Goal: Transaction & Acquisition: Purchase product/service

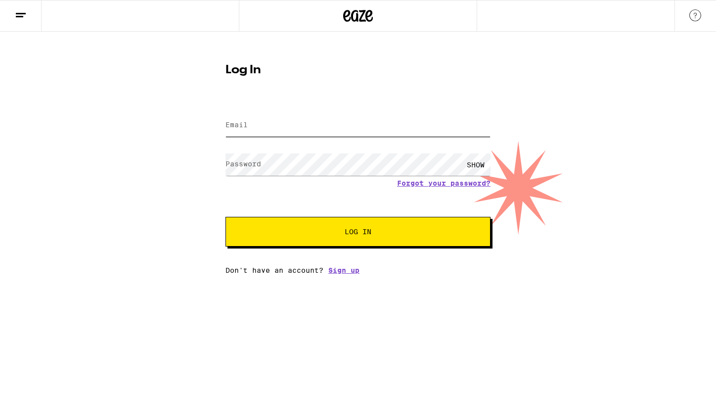
type input "[EMAIL_ADDRESS][DOMAIN_NAME]"
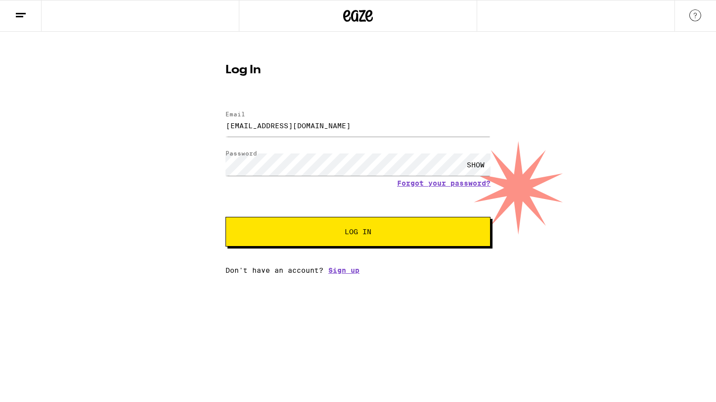
click at [359, 248] on div "Email Email [EMAIL_ADDRESS][DOMAIN_NAME] Password Password SHOW Forgot your pas…" at bounding box center [357, 187] width 265 height 173
click at [368, 237] on button "Log In" at bounding box center [357, 232] width 265 height 30
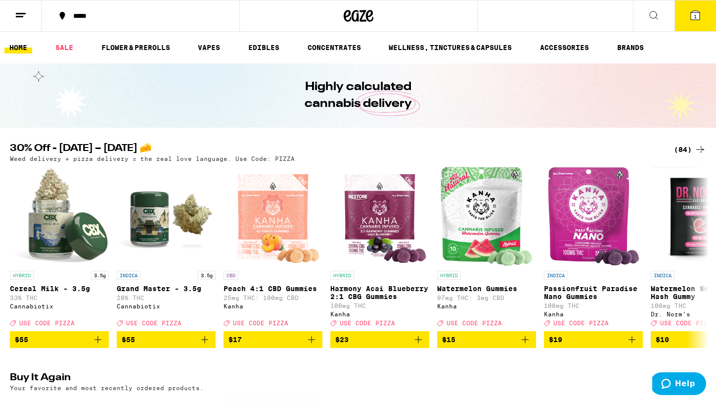
click at [696, 149] on icon at bounding box center [700, 149] width 12 height 12
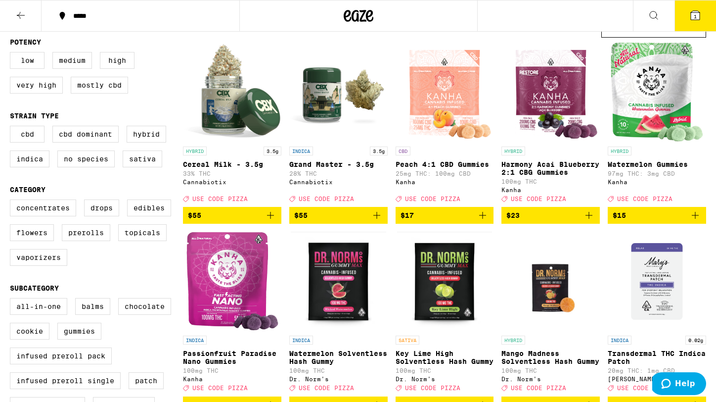
scroll to position [99, 0]
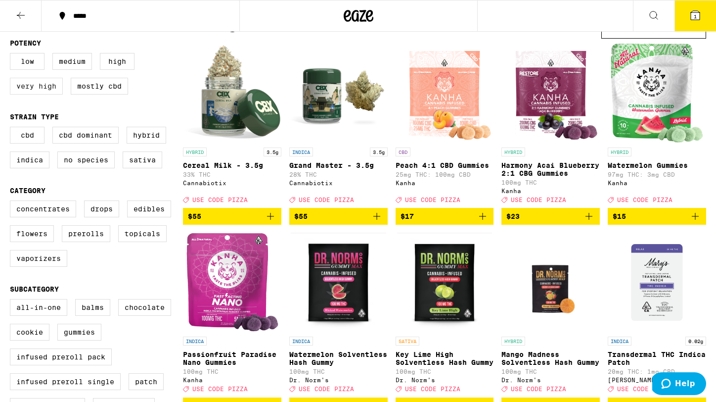
click at [40, 90] on label "Very High" at bounding box center [36, 86] width 53 height 17
click at [12, 55] on input "Very High" at bounding box center [12, 54] width 0 height 0
checkbox input "true"
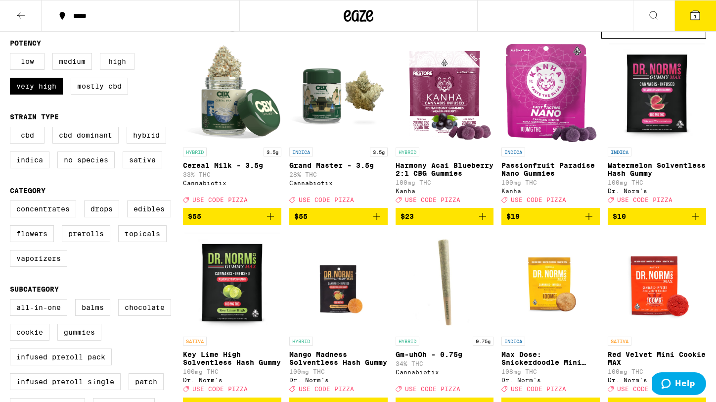
click at [115, 66] on label "High" at bounding box center [117, 61] width 35 height 17
click at [12, 55] on input "High" at bounding box center [12, 54] width 0 height 0
checkbox input "true"
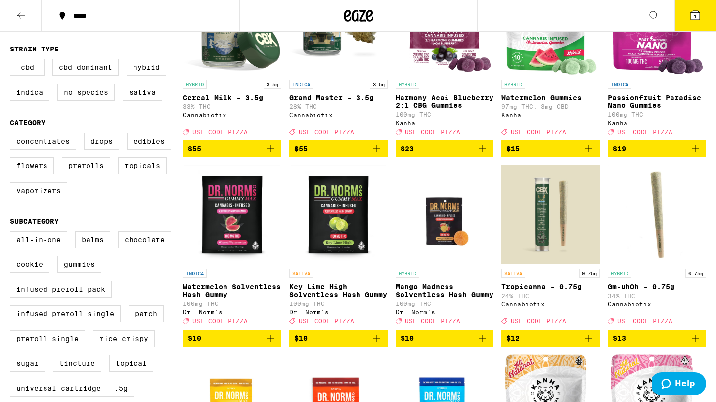
scroll to position [174, 0]
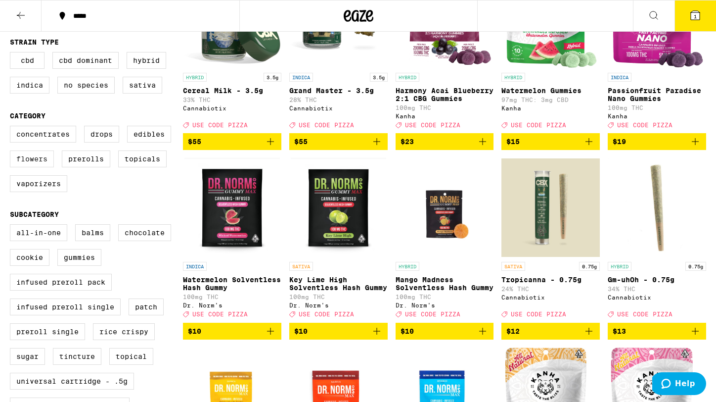
click at [42, 164] on label "Flowers" at bounding box center [32, 158] width 44 height 17
click at [12, 128] on input "Flowers" at bounding box center [12, 127] width 0 height 0
checkbox input "true"
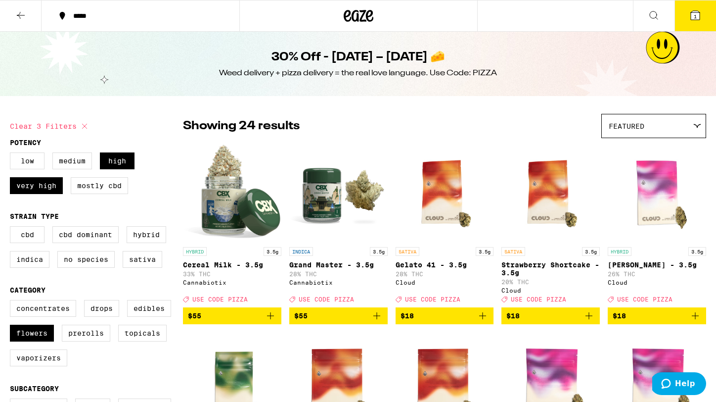
click at [18, 11] on icon at bounding box center [21, 15] width 12 height 12
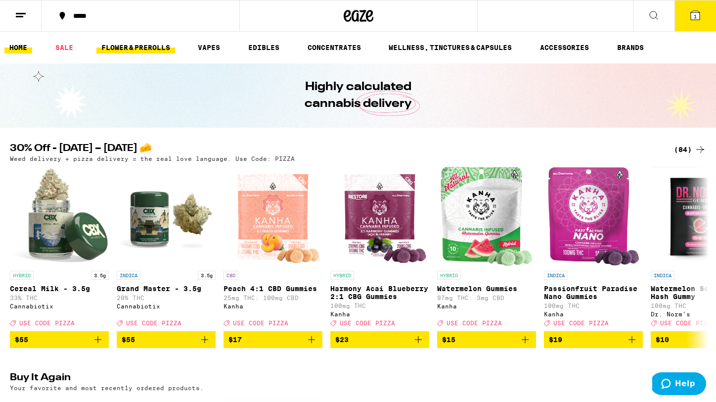
click at [147, 45] on link "FLOWER & PREROLLS" at bounding box center [135, 48] width 79 height 12
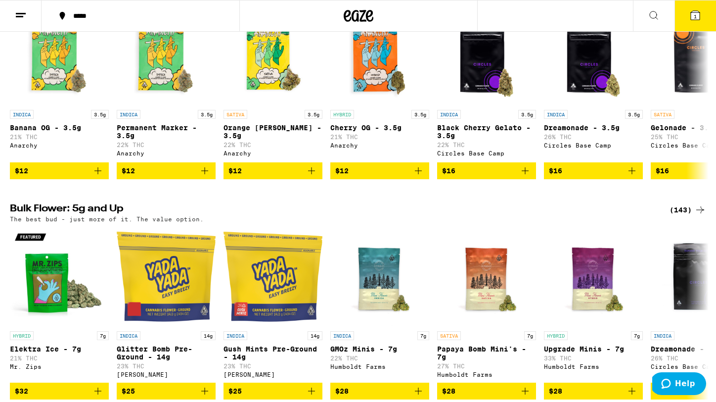
scroll to position [255, 0]
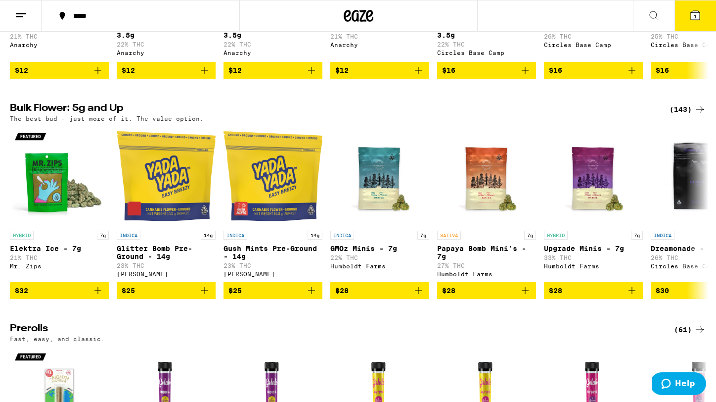
click at [688, 114] on div "(143)" at bounding box center [688, 109] width 37 height 12
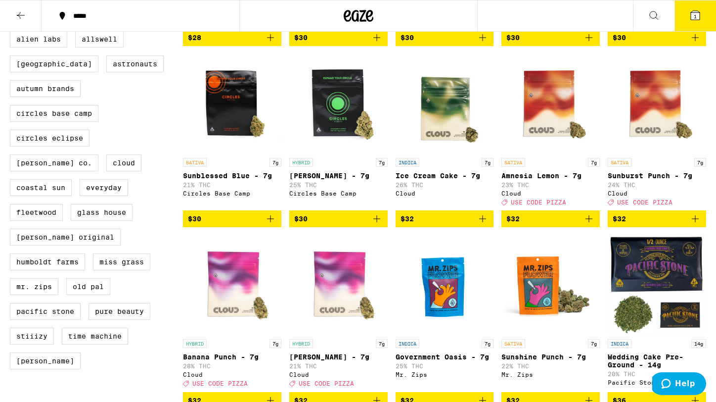
scroll to position [449, 0]
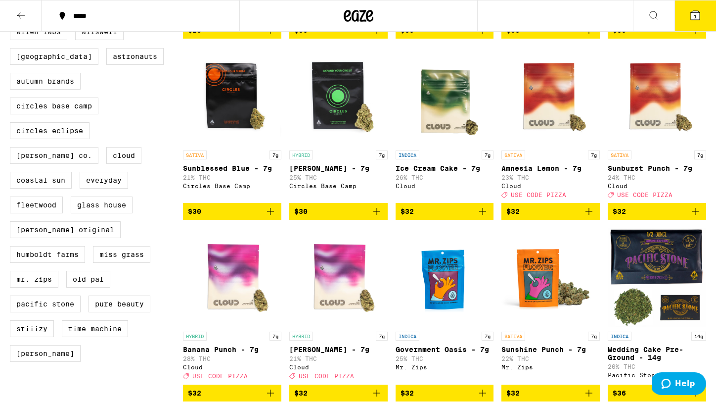
click at [56, 40] on label "Alien Labs" at bounding box center [38, 31] width 57 height 17
click at [12, 25] on input "Alien Labs" at bounding box center [12, 25] width 0 height 0
checkbox input "true"
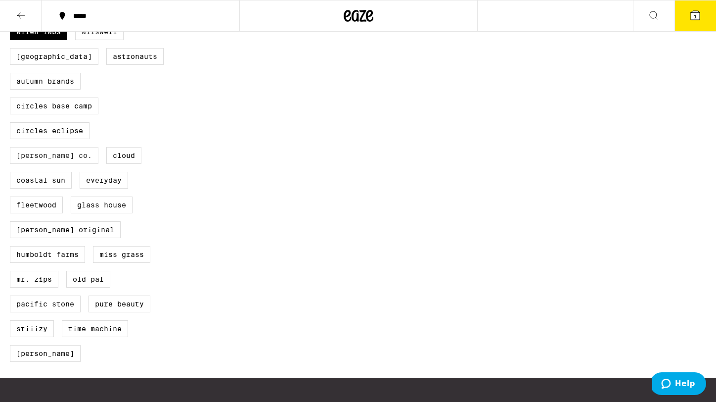
click at [98, 154] on label "[PERSON_NAME] Co." at bounding box center [54, 155] width 89 height 17
click at [12, 25] on input "[PERSON_NAME] Co." at bounding box center [12, 25] width 0 height 0
checkbox input "true"
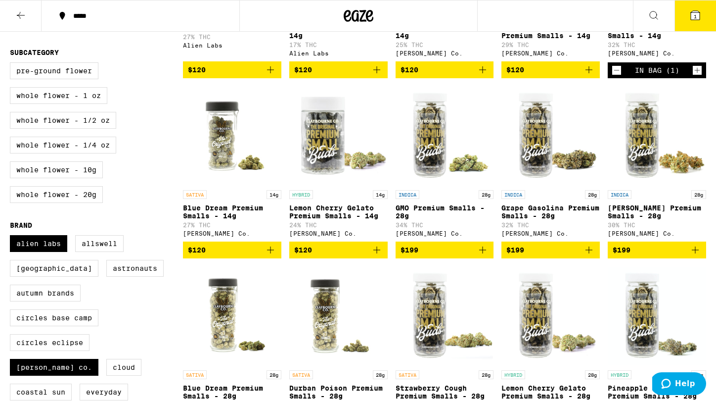
scroll to position [238, 0]
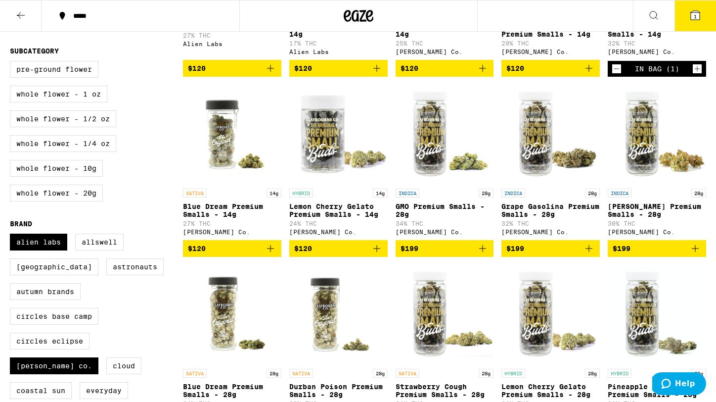
click at [270, 252] on icon "Add to bag" at bounding box center [270, 248] width 7 height 7
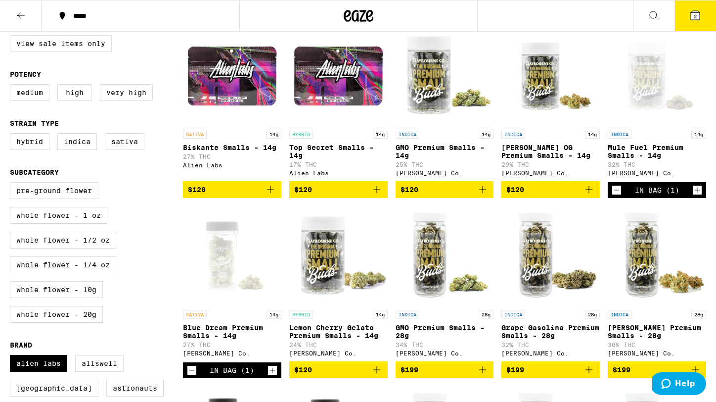
scroll to position [108, 0]
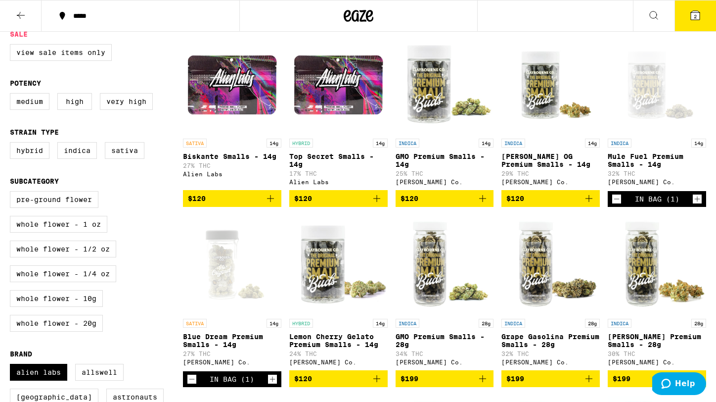
click at [697, 7] on button "2" at bounding box center [696, 15] width 42 height 31
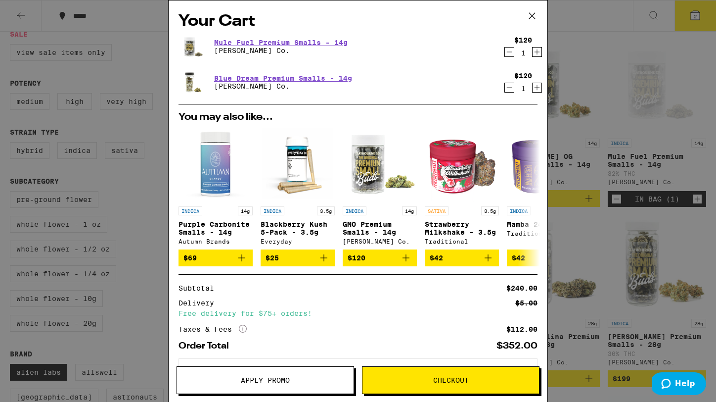
click at [512, 53] on icon "Decrement" at bounding box center [509, 52] width 9 height 12
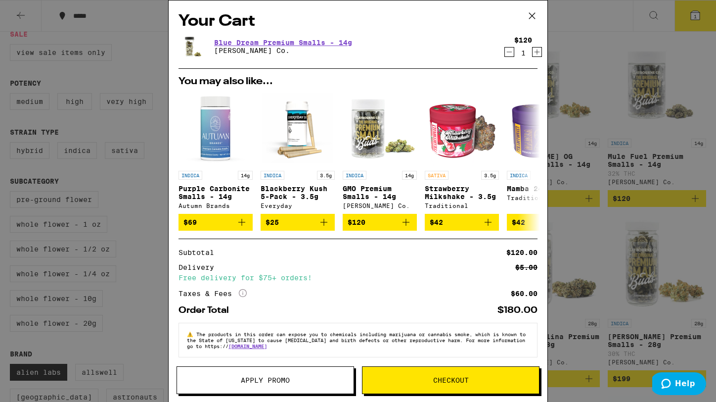
click at [614, 235] on div "Your Cart Blue Dream Premium Smalls - 14g [PERSON_NAME] Co. $120 1 You may also…" at bounding box center [358, 201] width 716 height 402
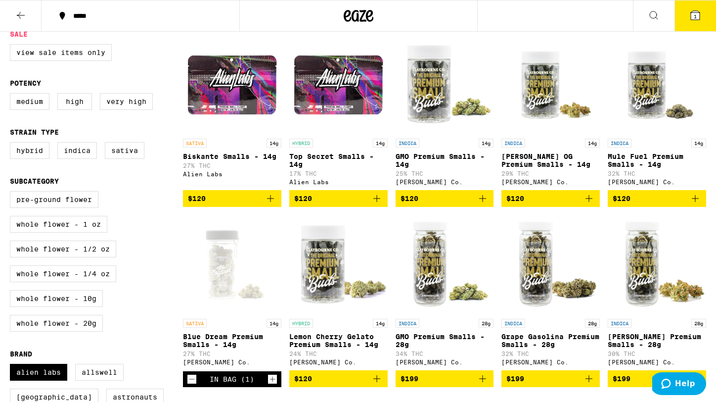
click at [26, 17] on icon at bounding box center [21, 15] width 12 height 12
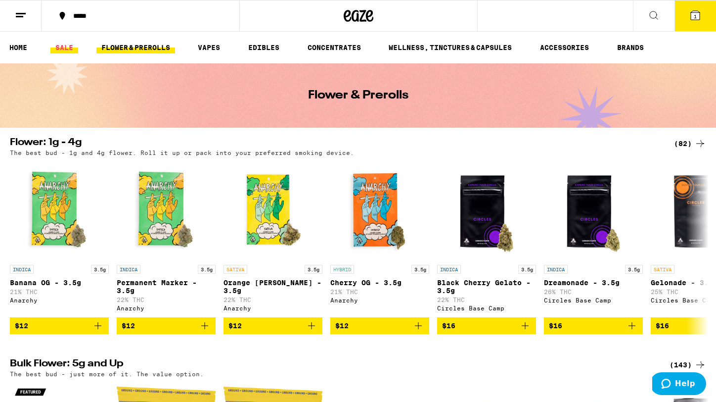
click at [61, 42] on link "SALE" at bounding box center [64, 48] width 28 height 12
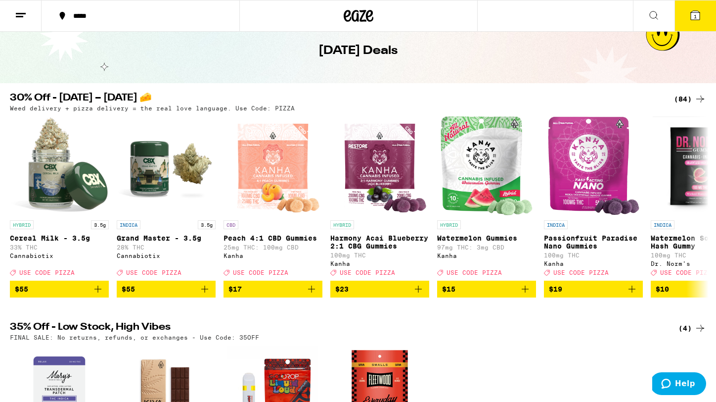
scroll to position [45, 0]
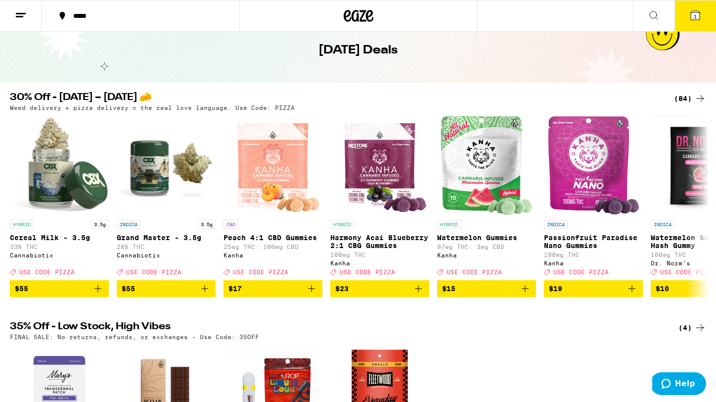
click at [688, 94] on div "(84)" at bounding box center [690, 98] width 32 height 12
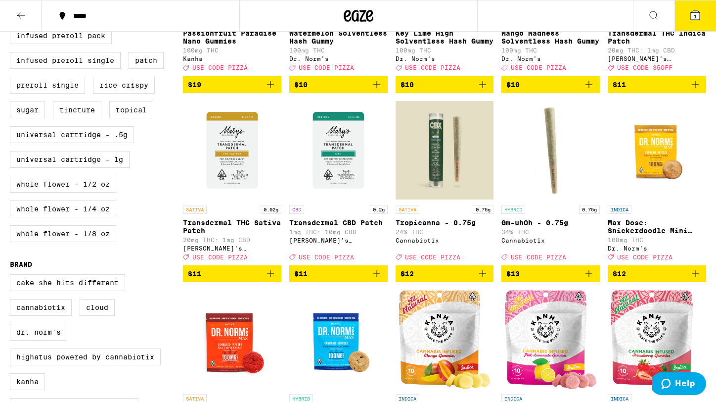
scroll to position [440, 0]
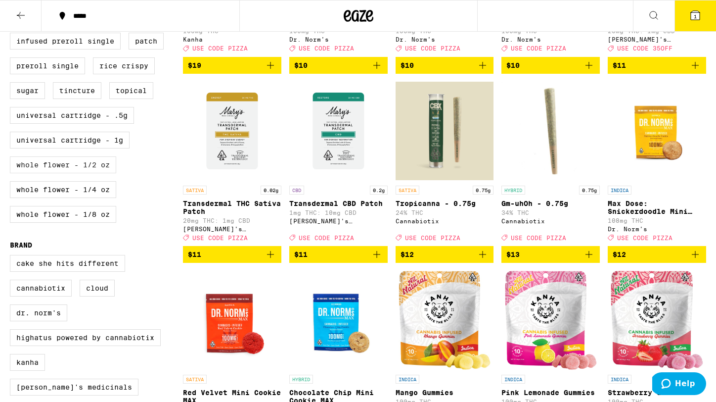
click at [105, 173] on label "Whole Flower - 1/2 oz" at bounding box center [63, 164] width 106 height 17
checkbox input "true"
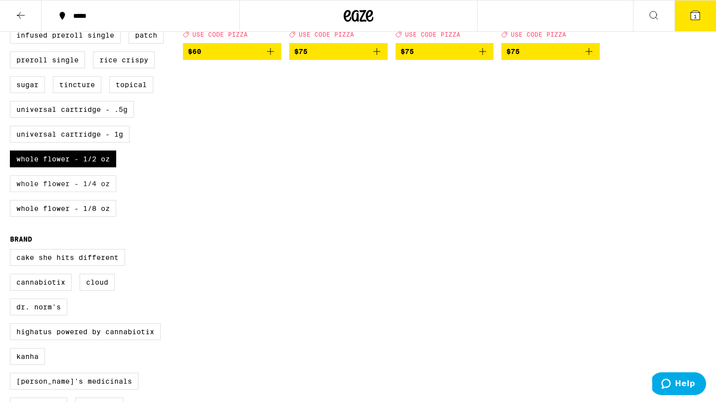
click at [102, 192] on label "Whole Flower - 1/4 oz" at bounding box center [63, 183] width 106 height 17
checkbox input "true"
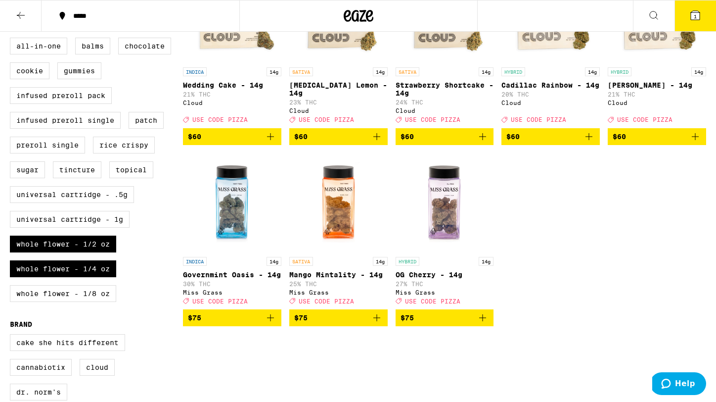
scroll to position [362, 0]
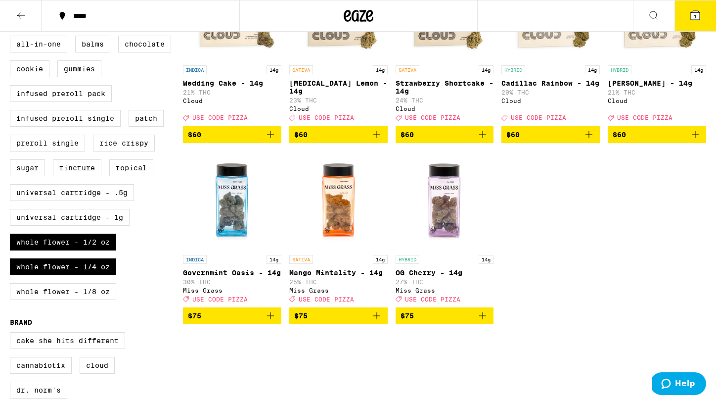
click at [251, 276] on p "Governmint Oasis - 14g" at bounding box center [232, 273] width 98 height 8
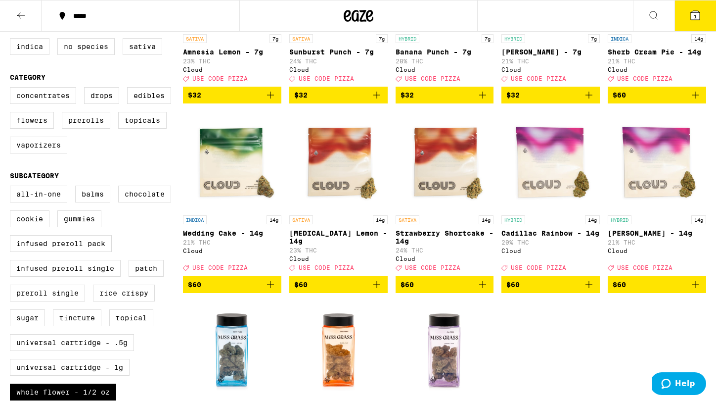
scroll to position [218, 0]
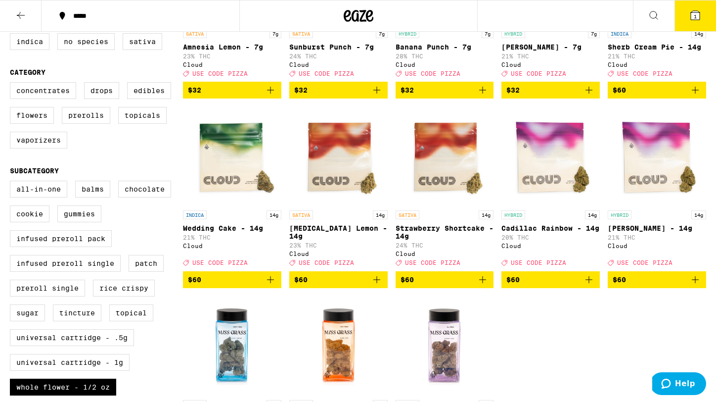
click at [697, 8] on button "1" at bounding box center [696, 15] width 42 height 31
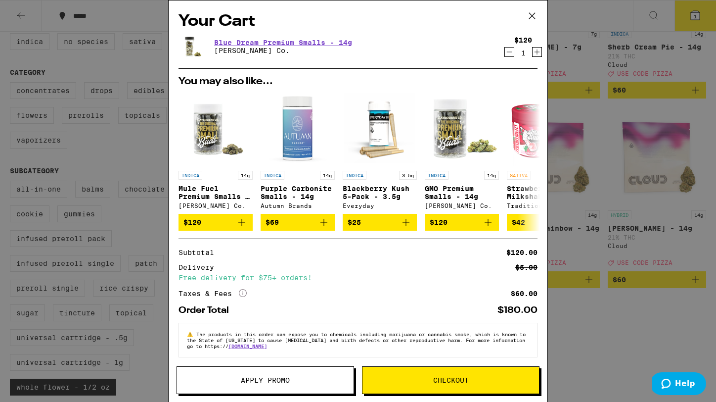
click at [591, 362] on div "Your Cart Blue Dream Premium Smalls - 14g [PERSON_NAME] Co. $120 1 You may also…" at bounding box center [358, 201] width 716 height 402
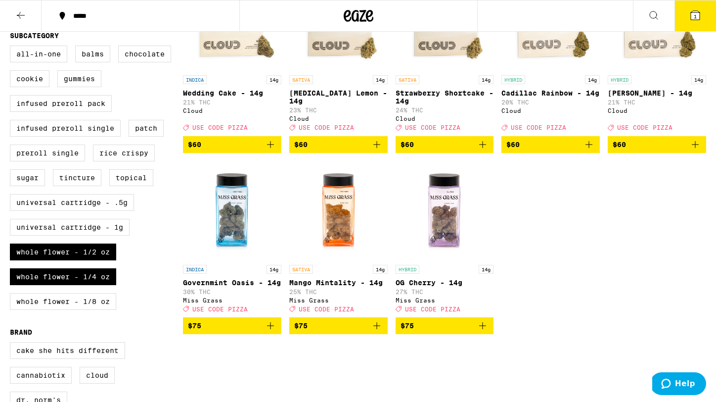
scroll to position [355, 0]
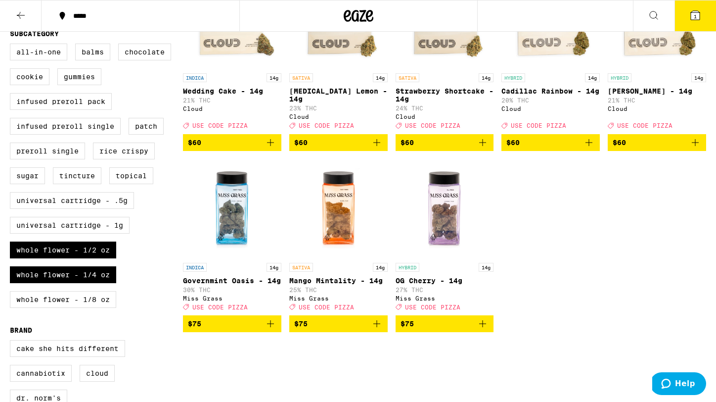
click at [467, 329] on span "$75" at bounding box center [445, 323] width 89 height 12
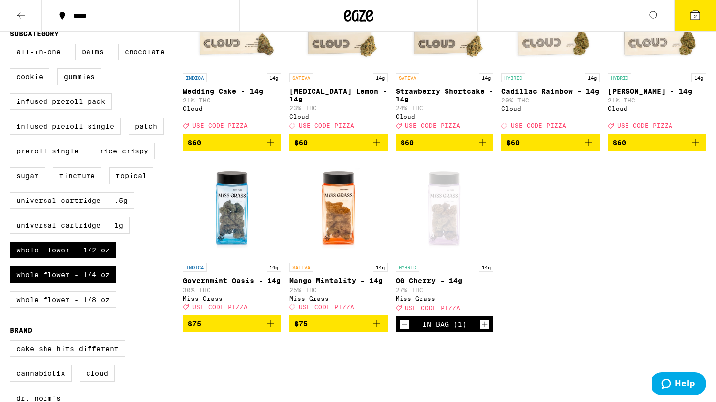
click at [681, 23] on button "2" at bounding box center [696, 15] width 42 height 31
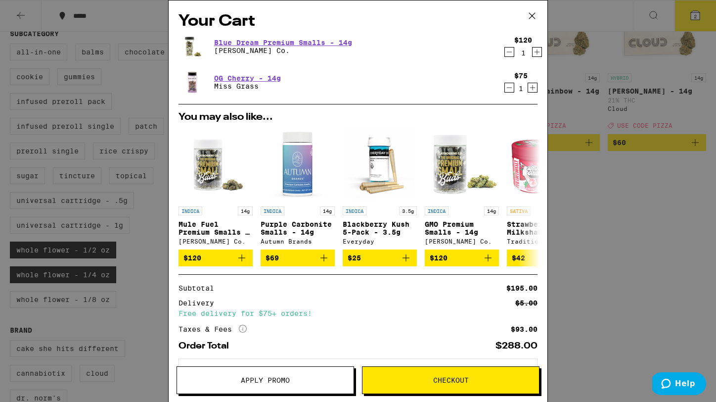
click at [441, 378] on span "Checkout" at bounding box center [451, 379] width 36 height 7
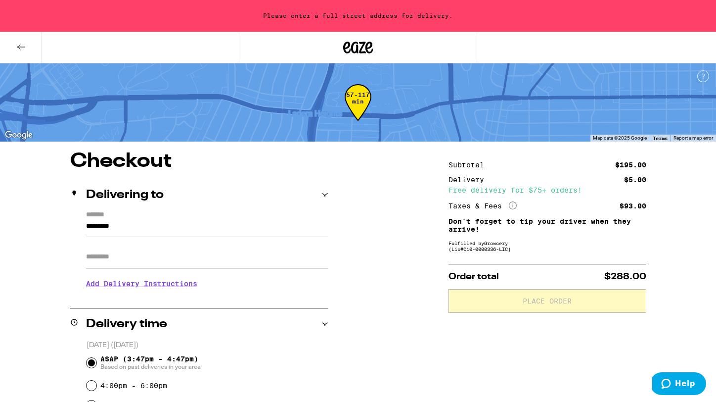
click at [119, 264] on input "Apt/Suite" at bounding box center [207, 257] width 242 height 24
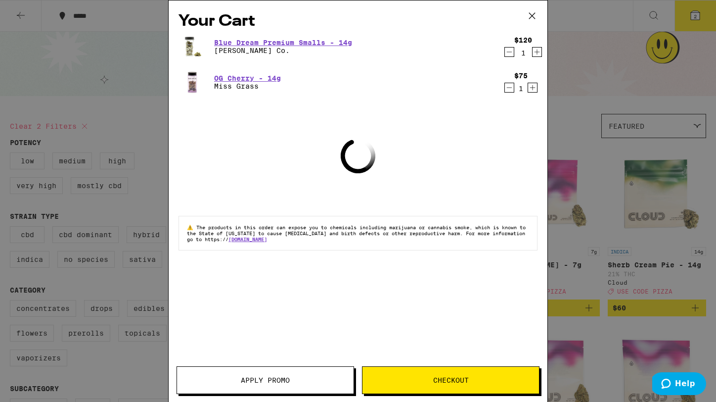
click at [303, 377] on span "Apply Promo" at bounding box center [265, 379] width 177 height 7
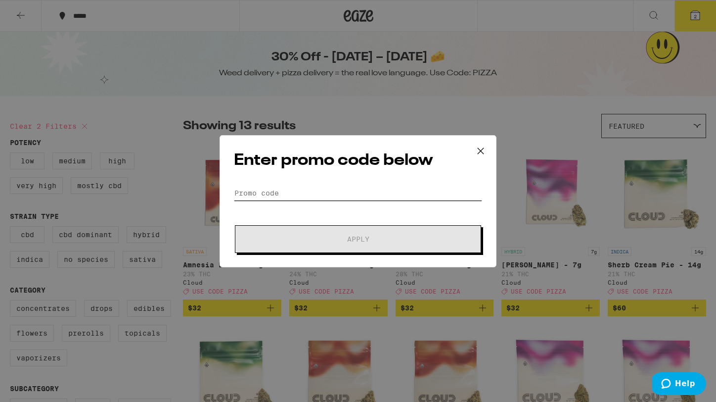
click at [358, 189] on input "Promo Code" at bounding box center [358, 192] width 248 height 15
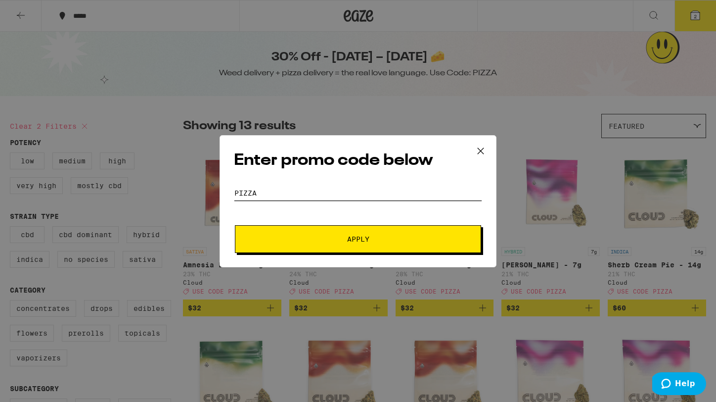
type input "pizza"
click at [369, 241] on span "Apply" at bounding box center [358, 238] width 22 height 7
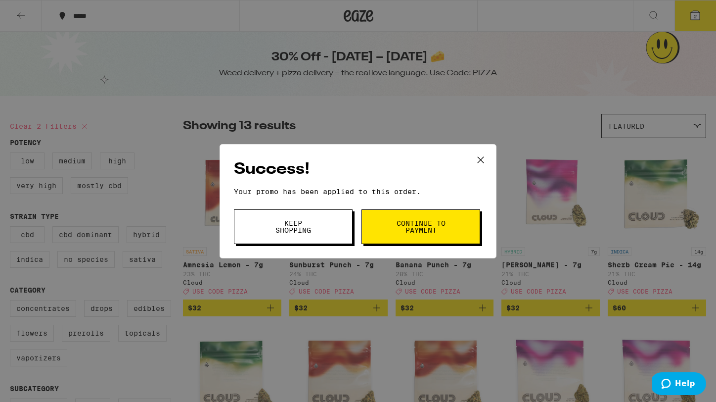
click at [426, 227] on span "Continue to payment" at bounding box center [421, 227] width 50 height 14
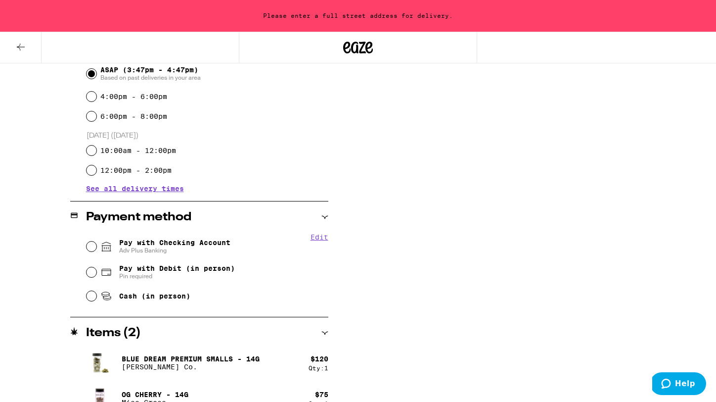
scroll to position [308, 0]
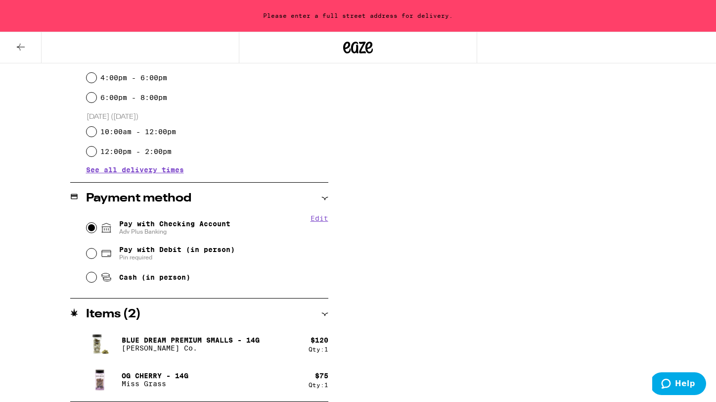
click at [91, 228] on input "Pay with Checking Account Adv Plus Banking" at bounding box center [92, 228] width 10 height 10
radio input "true"
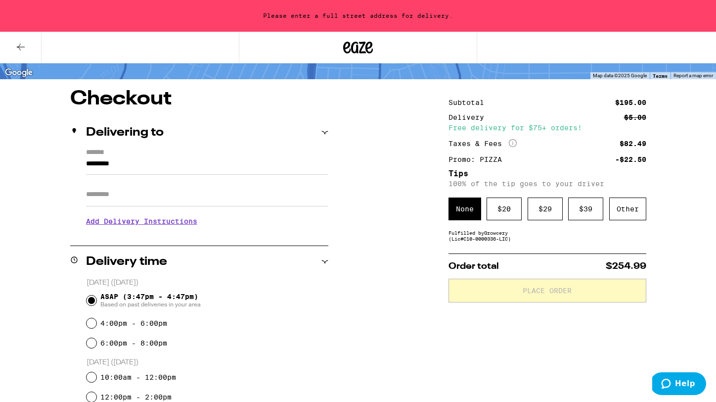
scroll to position [97, 0]
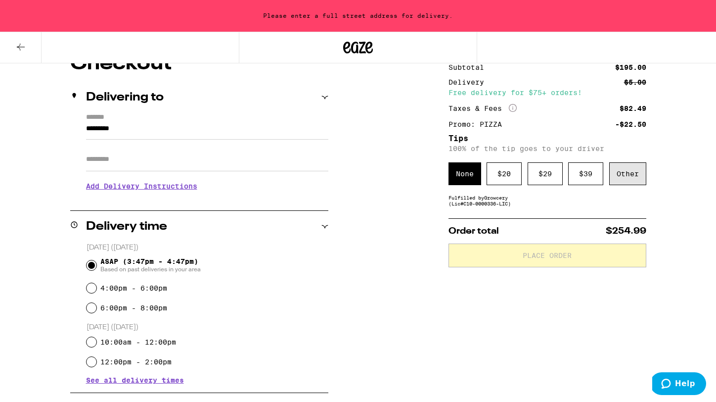
click at [625, 180] on div "Other" at bounding box center [627, 173] width 37 height 23
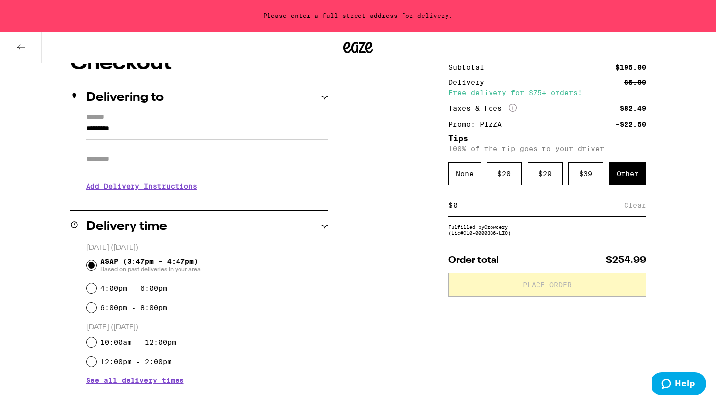
click at [542, 208] on input at bounding box center [538, 205] width 171 height 9
type input "8"
click at [641, 210] on div "Save" at bounding box center [638, 205] width 18 height 22
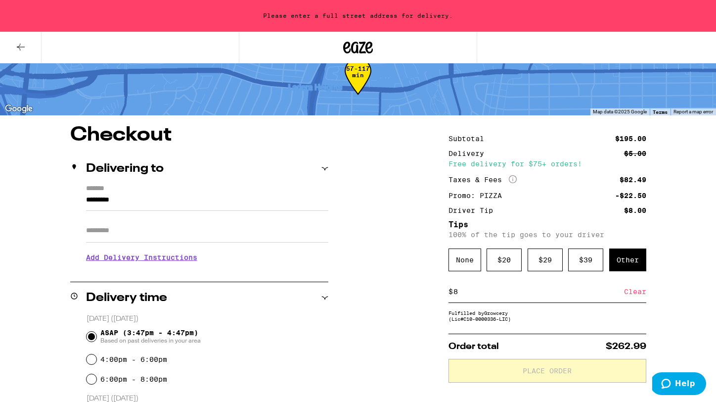
scroll to position [24, 0]
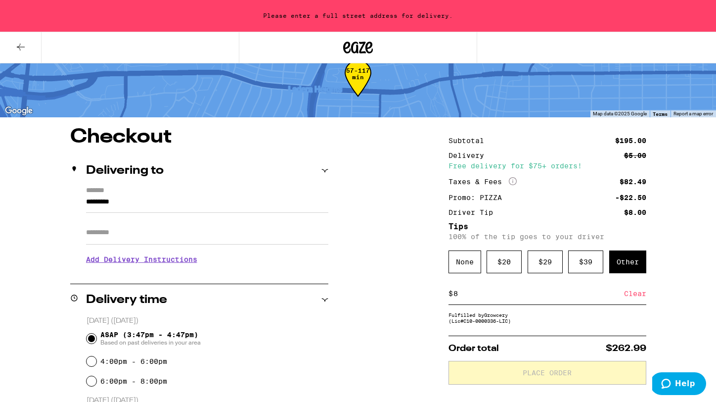
click at [236, 200] on input "*********" at bounding box center [207, 204] width 242 height 17
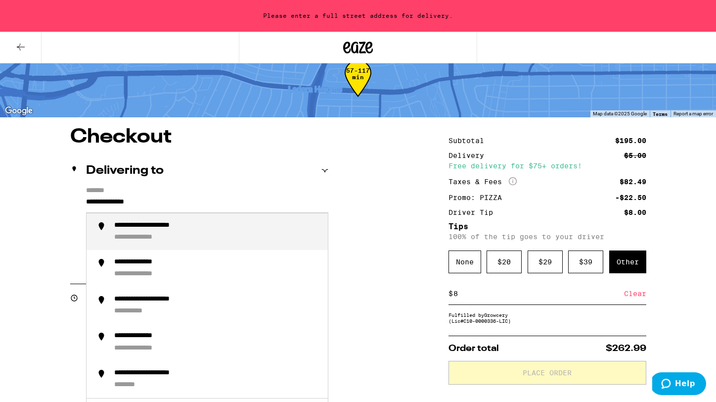
click at [228, 235] on div "**********" at bounding box center [217, 231] width 206 height 21
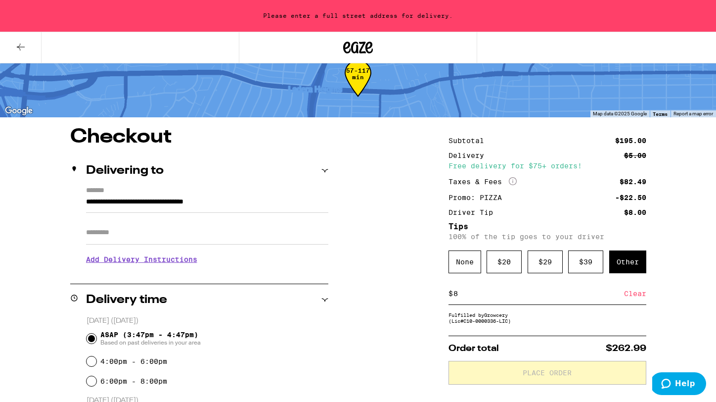
type input "**********"
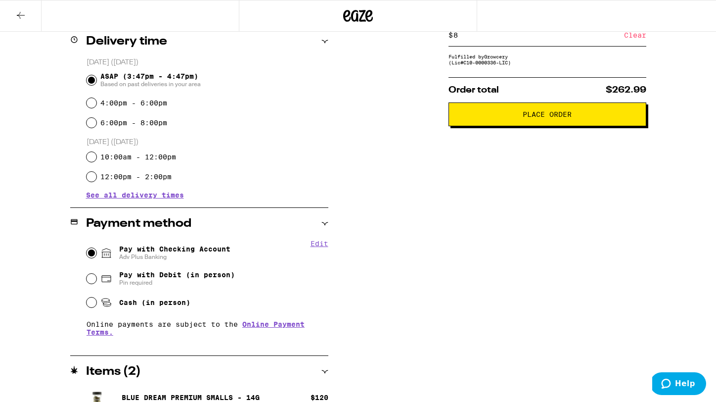
scroll to position [308, 0]
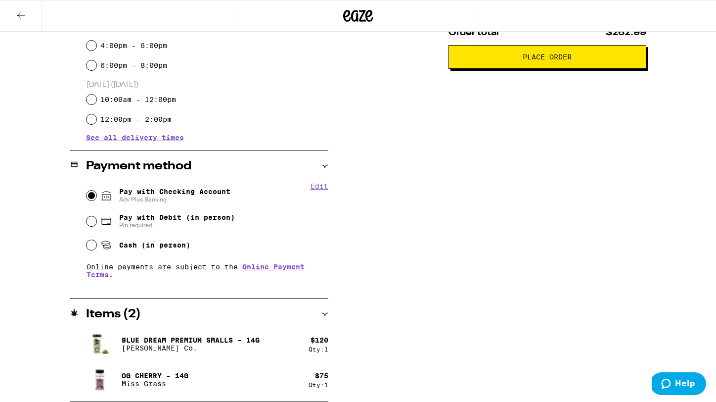
click at [324, 313] on icon at bounding box center [324, 314] width 7 height 7
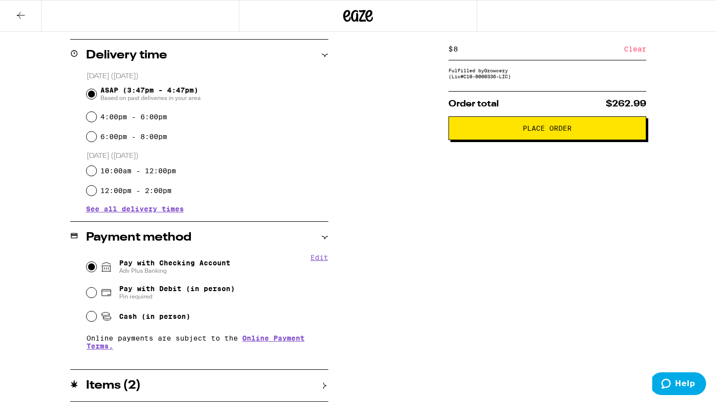
scroll to position [237, 0]
click at [322, 381] on div "Items ( 2 )" at bounding box center [199, 385] width 258 height 12
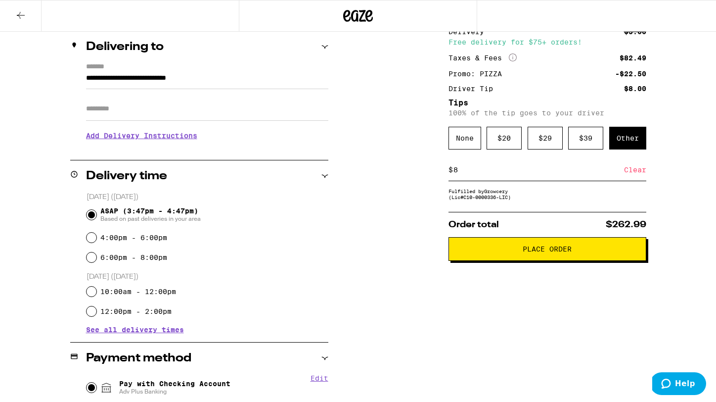
scroll to position [0, 0]
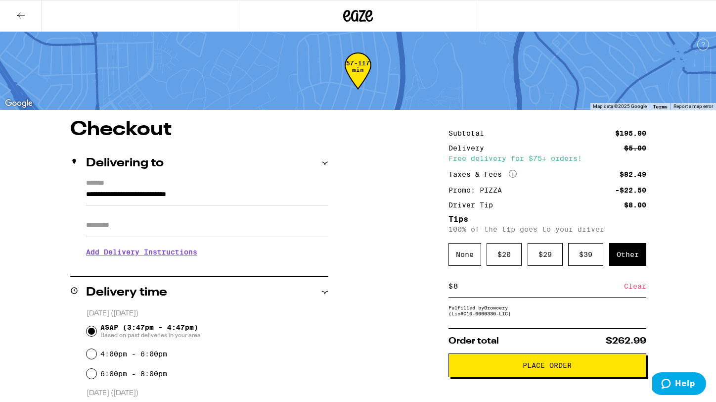
click at [552, 365] on span "Place Order" at bounding box center [547, 364] width 49 height 7
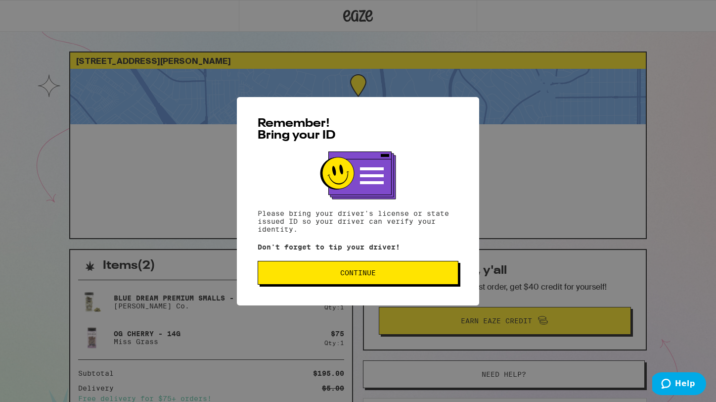
click at [390, 276] on span "Continue" at bounding box center [358, 272] width 184 height 7
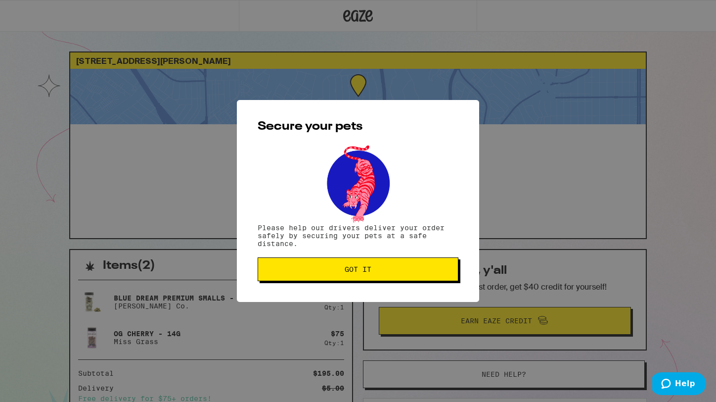
click at [390, 277] on button "Got it" at bounding box center [358, 269] width 201 height 24
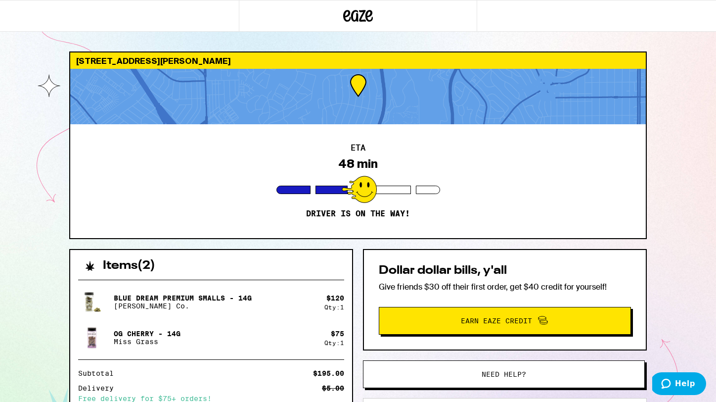
click at [549, 160] on div "ETA 48 min Driver is on the way!" at bounding box center [358, 181] width 576 height 114
